Goal: Navigation & Orientation: Find specific page/section

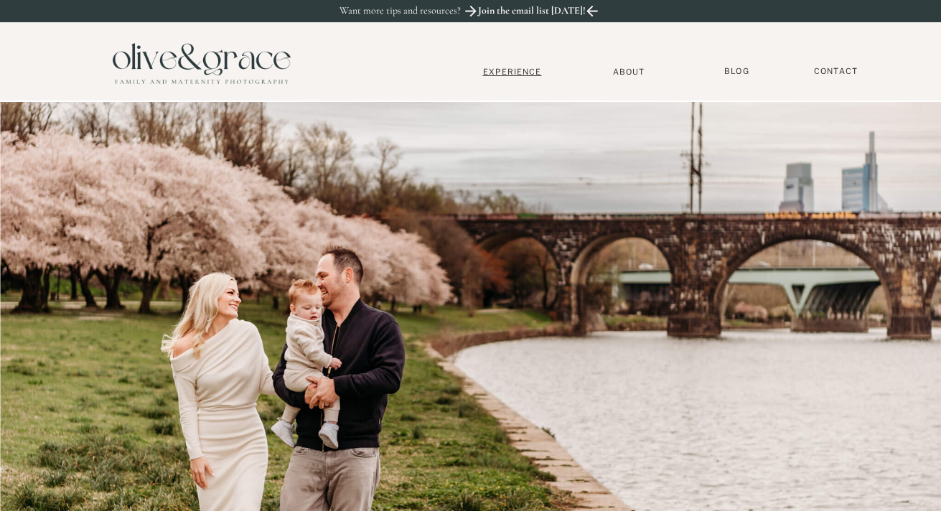
click at [514, 74] on nav "Experience" at bounding box center [512, 72] width 95 height 10
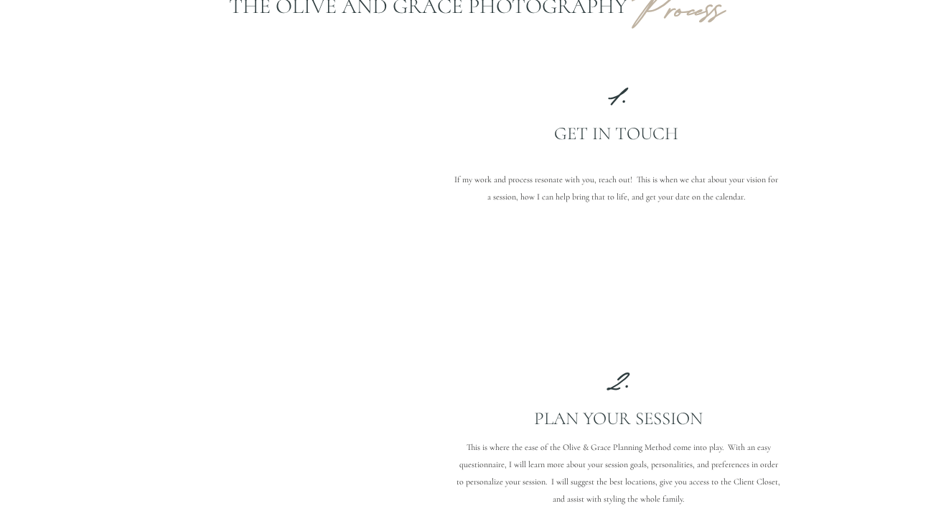
scroll to position [1211, 0]
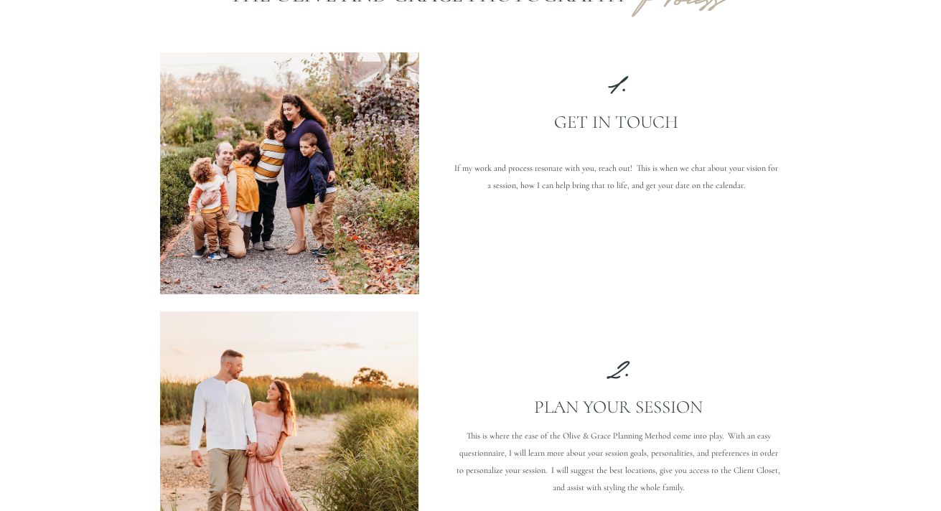
click at [637, 123] on p "Get in touch" at bounding box center [616, 132] width 296 height 42
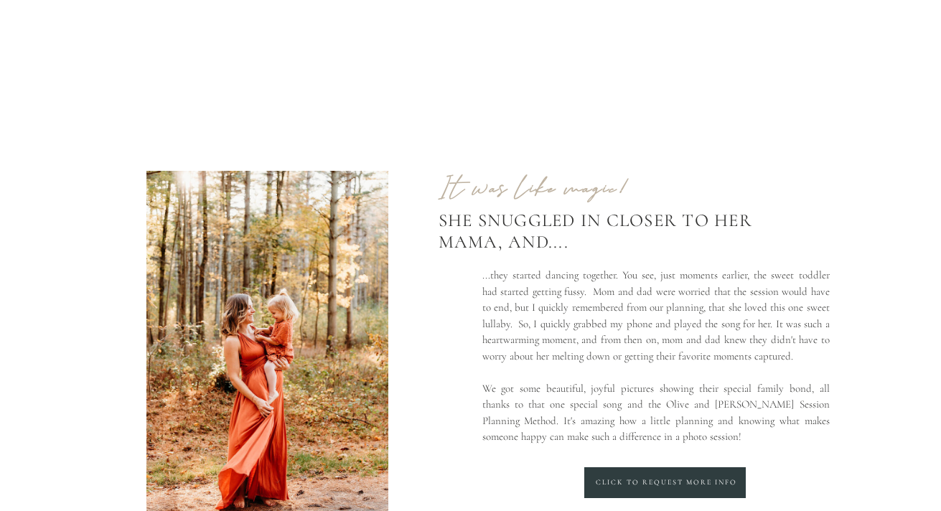
scroll to position [0, 0]
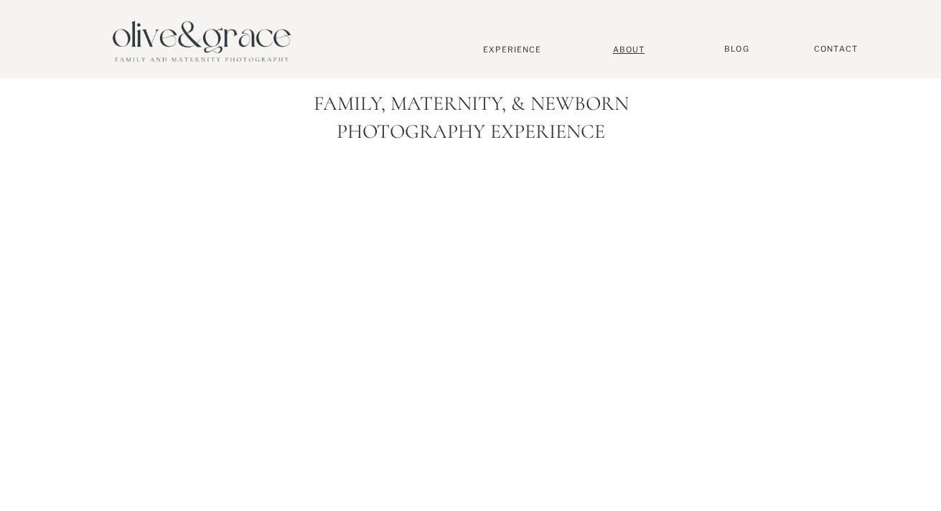
click at [632, 51] on nav "About" at bounding box center [629, 48] width 44 height 9
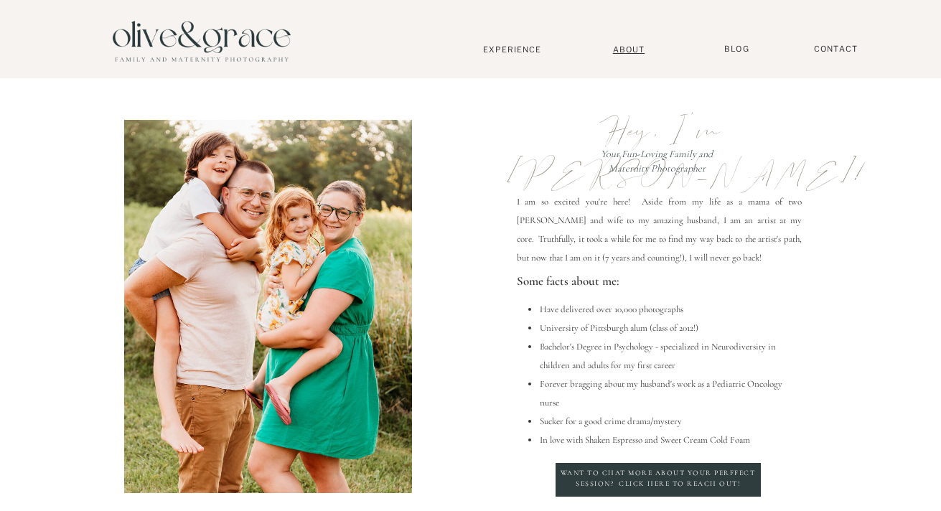
click at [624, 51] on nav "About" at bounding box center [629, 48] width 44 height 9
click at [736, 47] on nav "BLOG" at bounding box center [737, 49] width 36 height 11
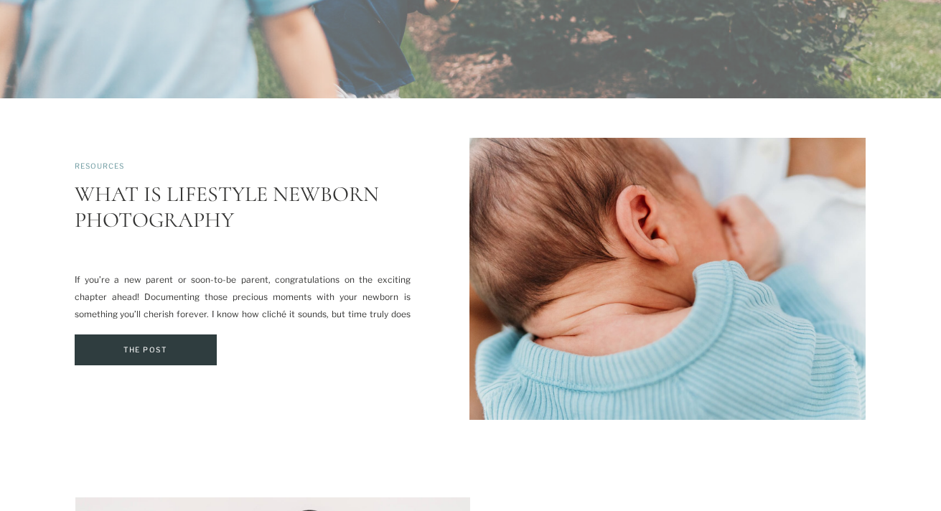
scroll to position [464, 0]
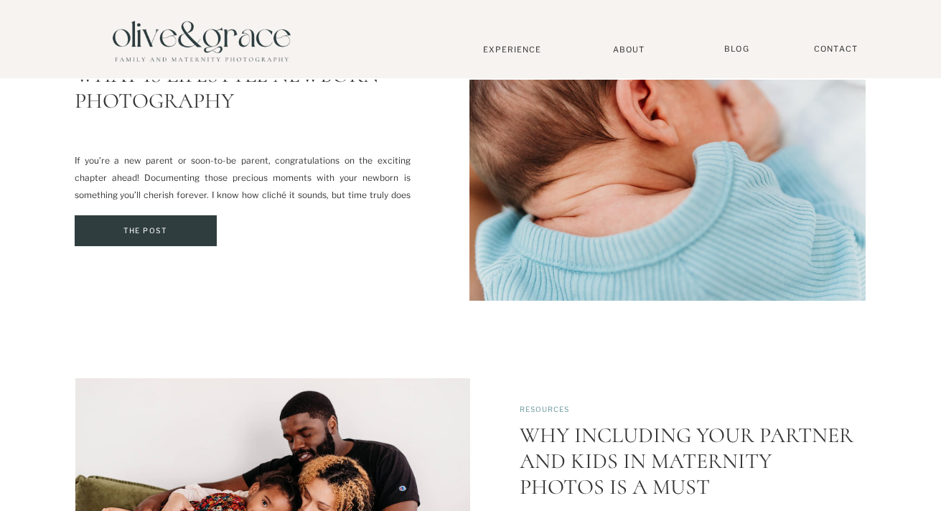
click at [162, 221] on div at bounding box center [146, 230] width 142 height 31
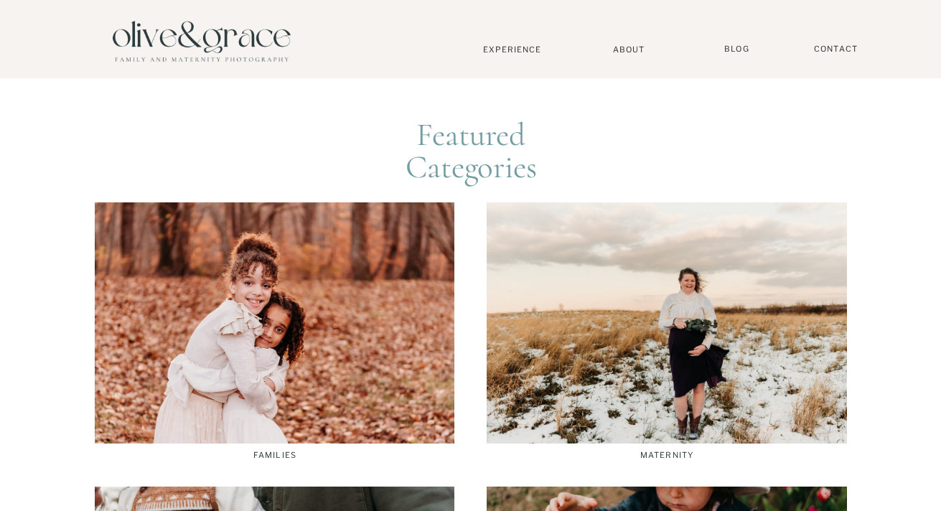
scroll to position [1674, 0]
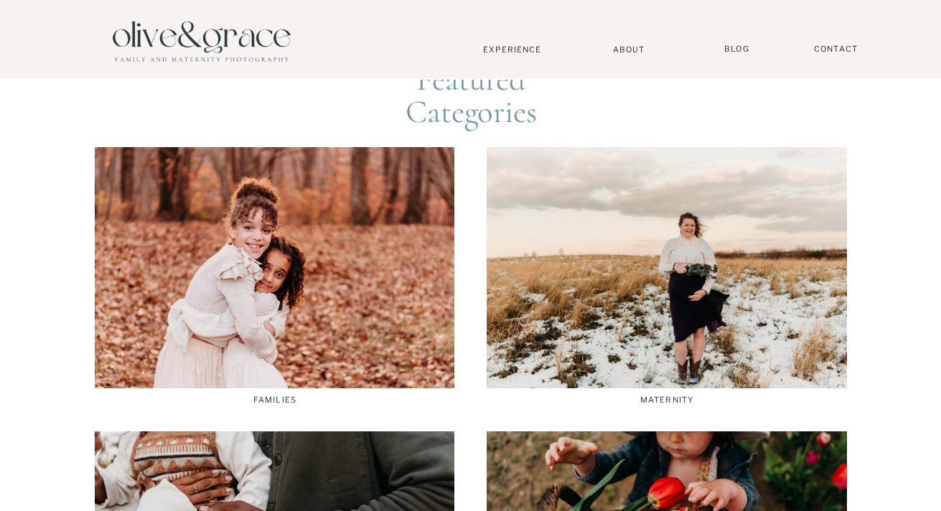
click at [641, 305] on div at bounding box center [667, 267] width 360 height 241
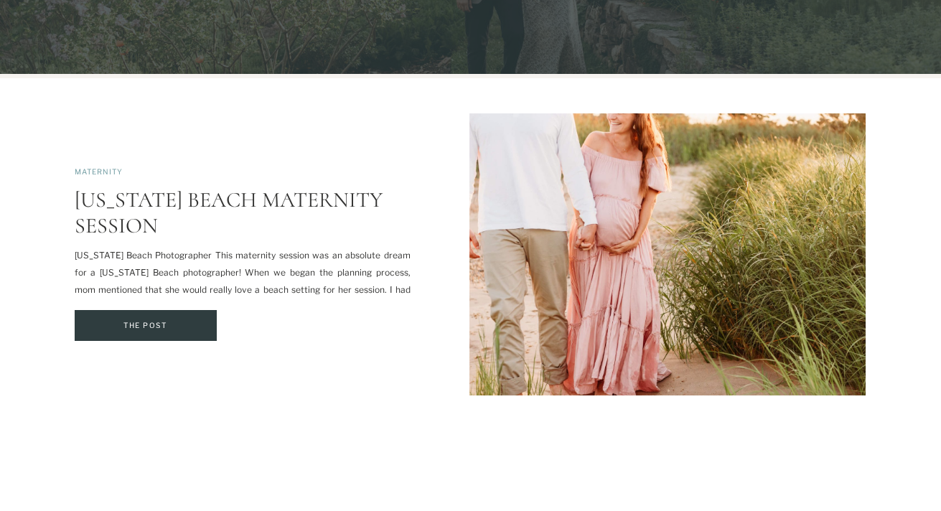
scroll to position [368, 0]
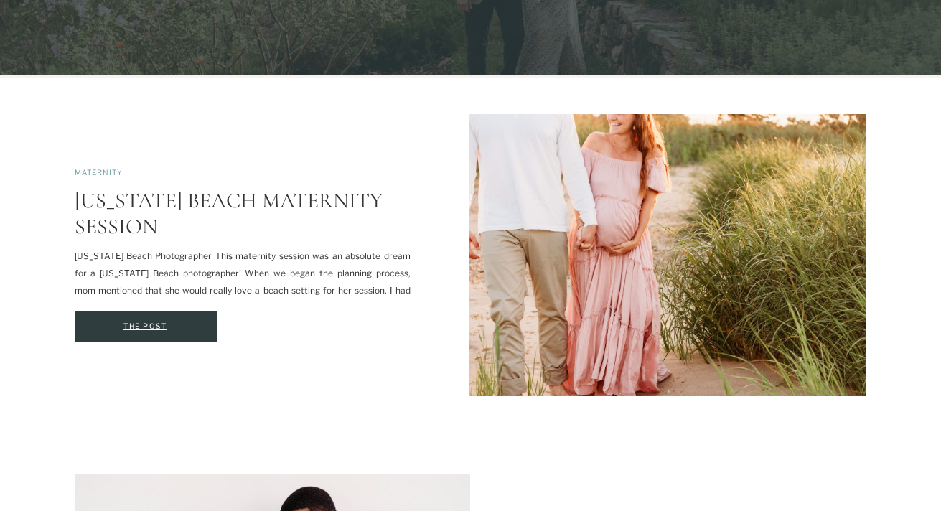
click at [174, 321] on div "The Post" at bounding box center [145, 327] width 137 height 16
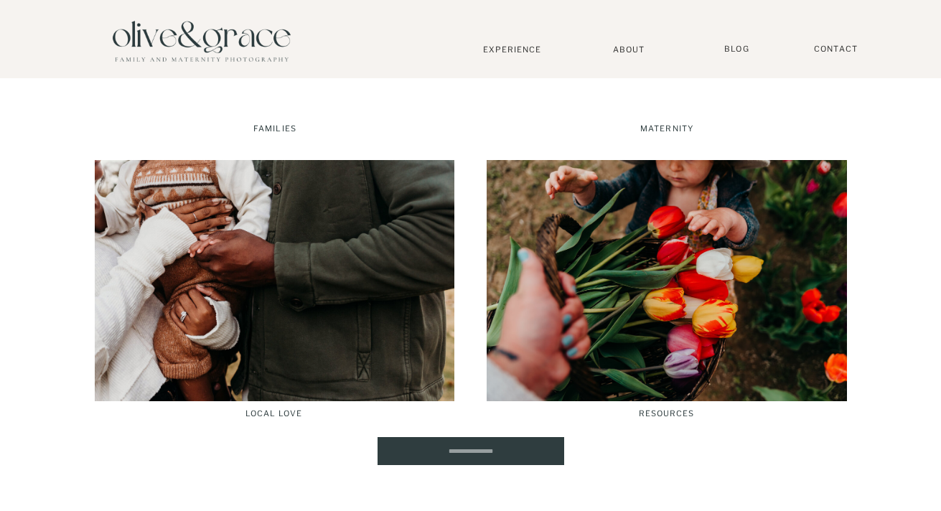
scroll to position [2107, 0]
